Goal: Check status

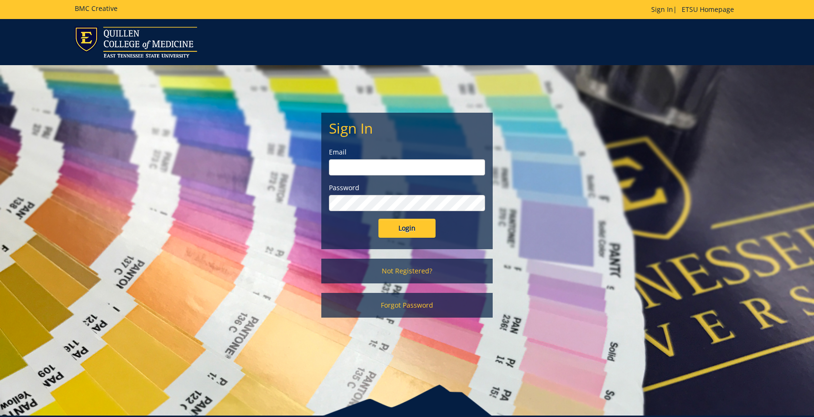
type input "warnerme@etsu.edu"
click at [406, 234] on input "Login" at bounding box center [406, 228] width 57 height 19
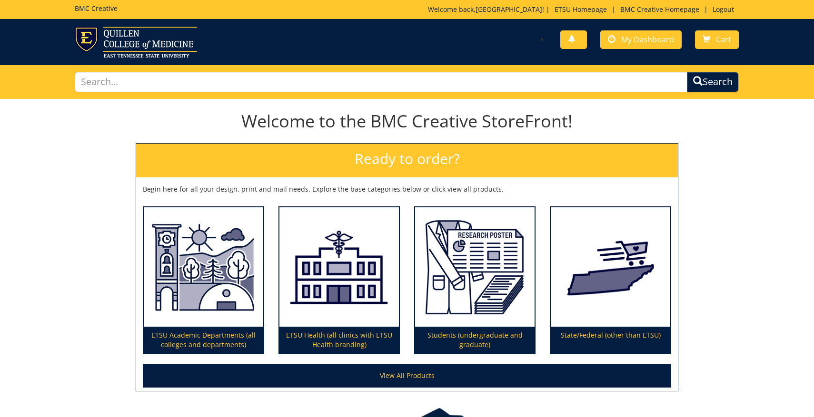
click at [644, 25] on div "You have no new notifications My Dashboard Cart" at bounding box center [407, 42] width 814 height 46
click at [640, 35] on span "My Dashboard" at bounding box center [647, 39] width 53 height 10
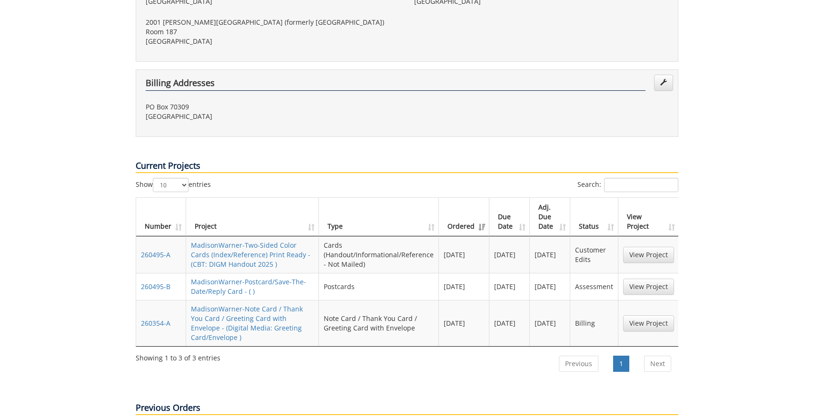
scroll to position [335, 0]
click at [640, 246] on link "View Project" at bounding box center [648, 254] width 51 height 16
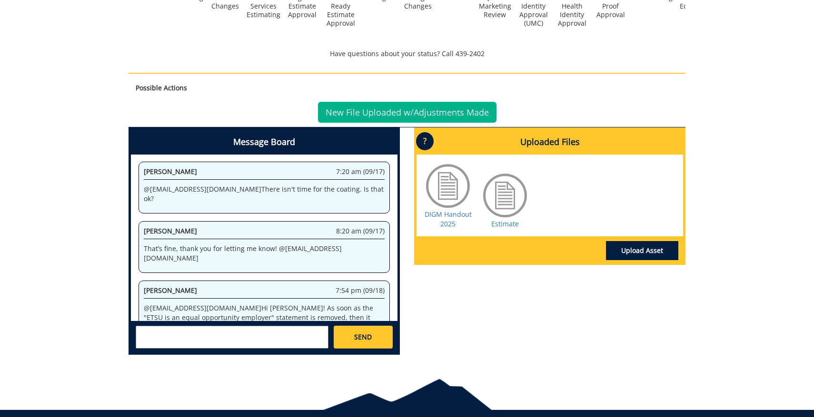
scroll to position [414, 0]
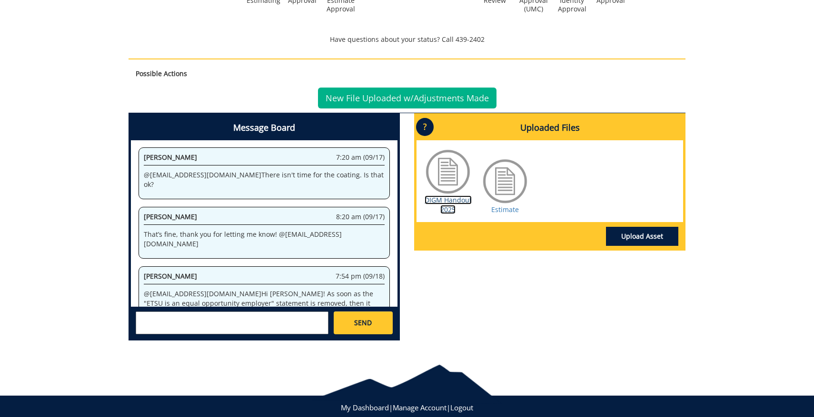
click at [449, 201] on link "DIGM Handout 2025" at bounding box center [448, 205] width 47 height 19
